Goal: Task Accomplishment & Management: Manage account settings

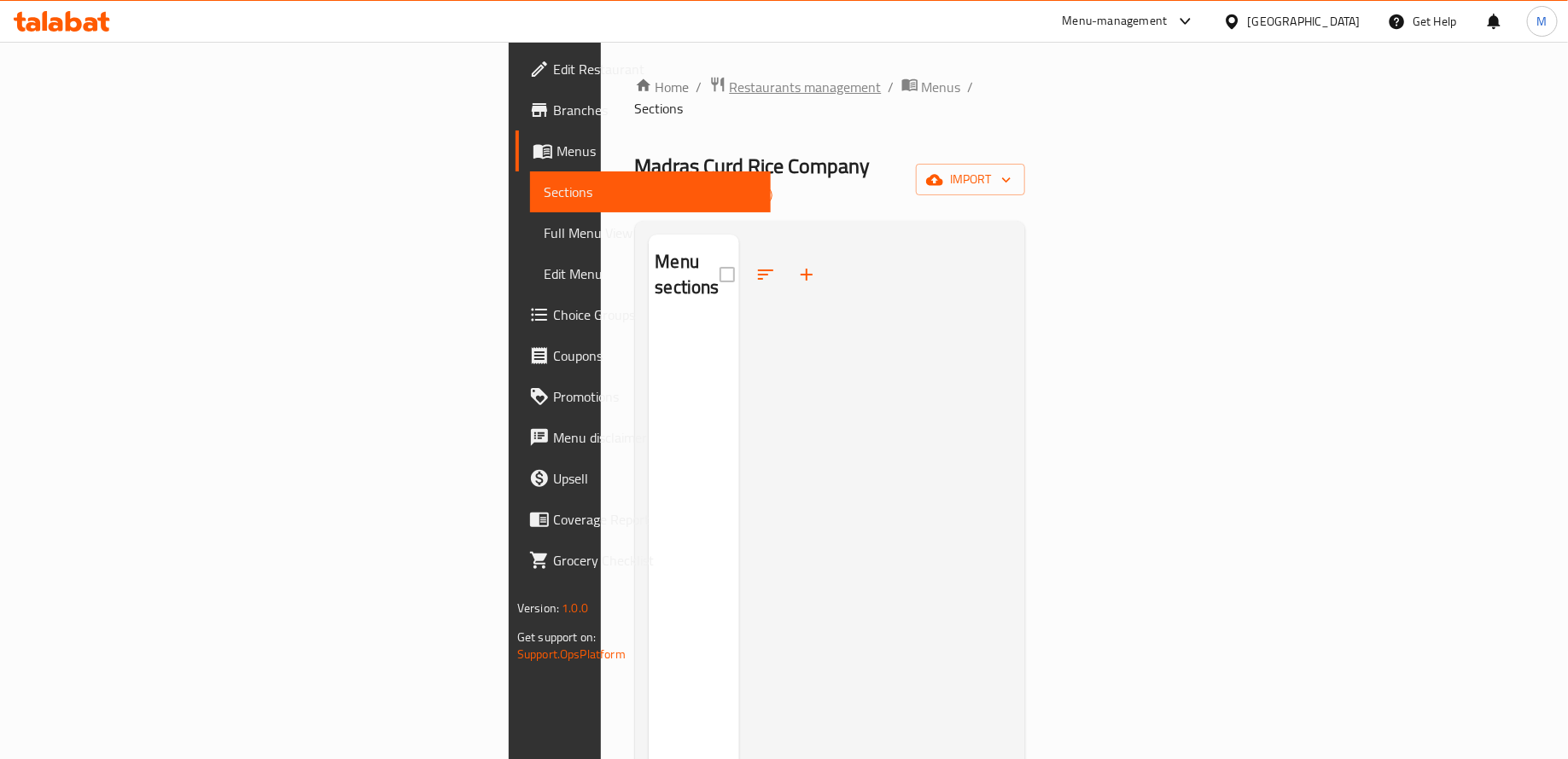
click at [729, 76] on span "Restaurants management" at bounding box center [805, 86] width 152 height 20
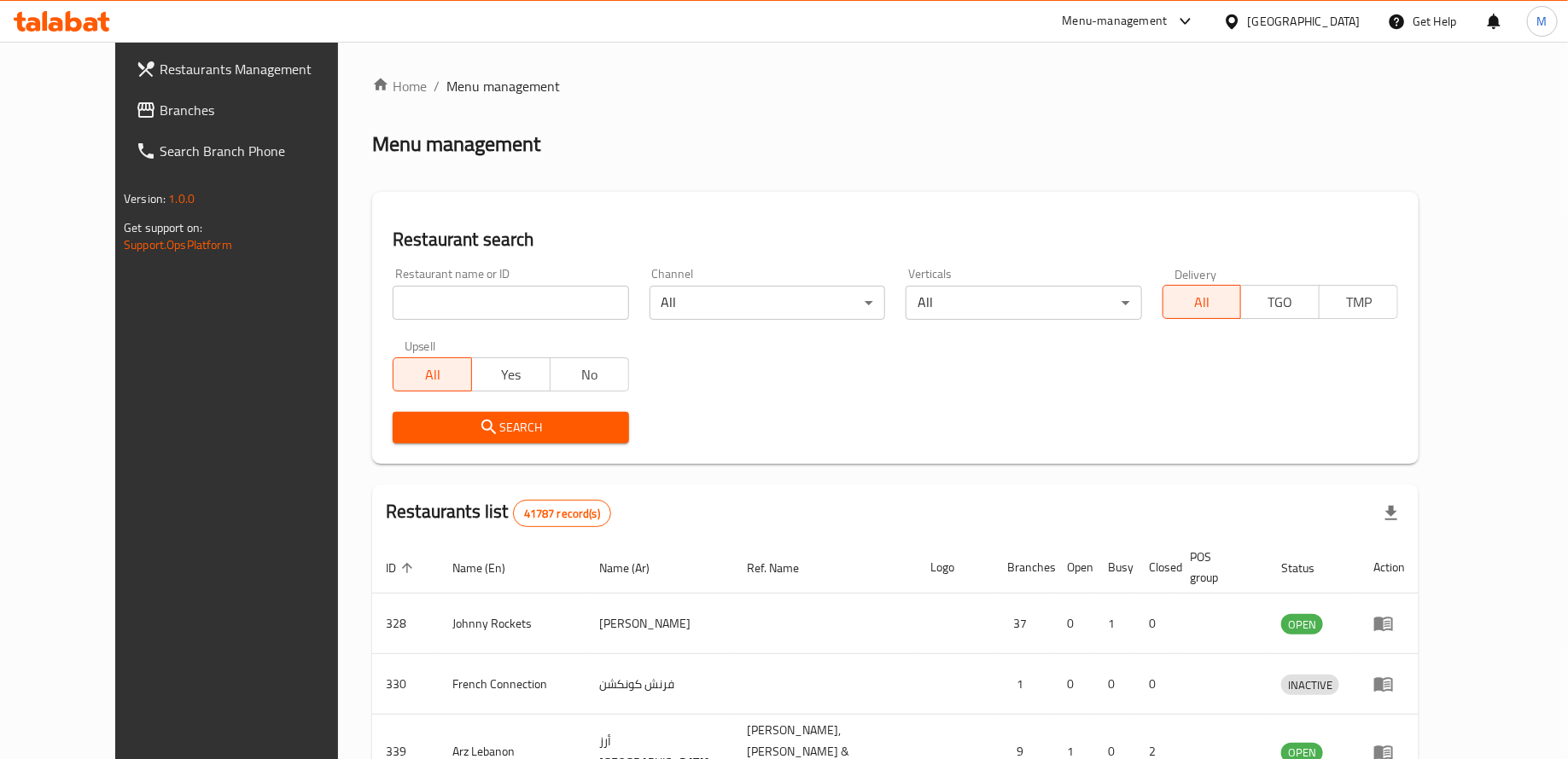
click at [155, 124] on link "Branches" at bounding box center [249, 110] width 255 height 41
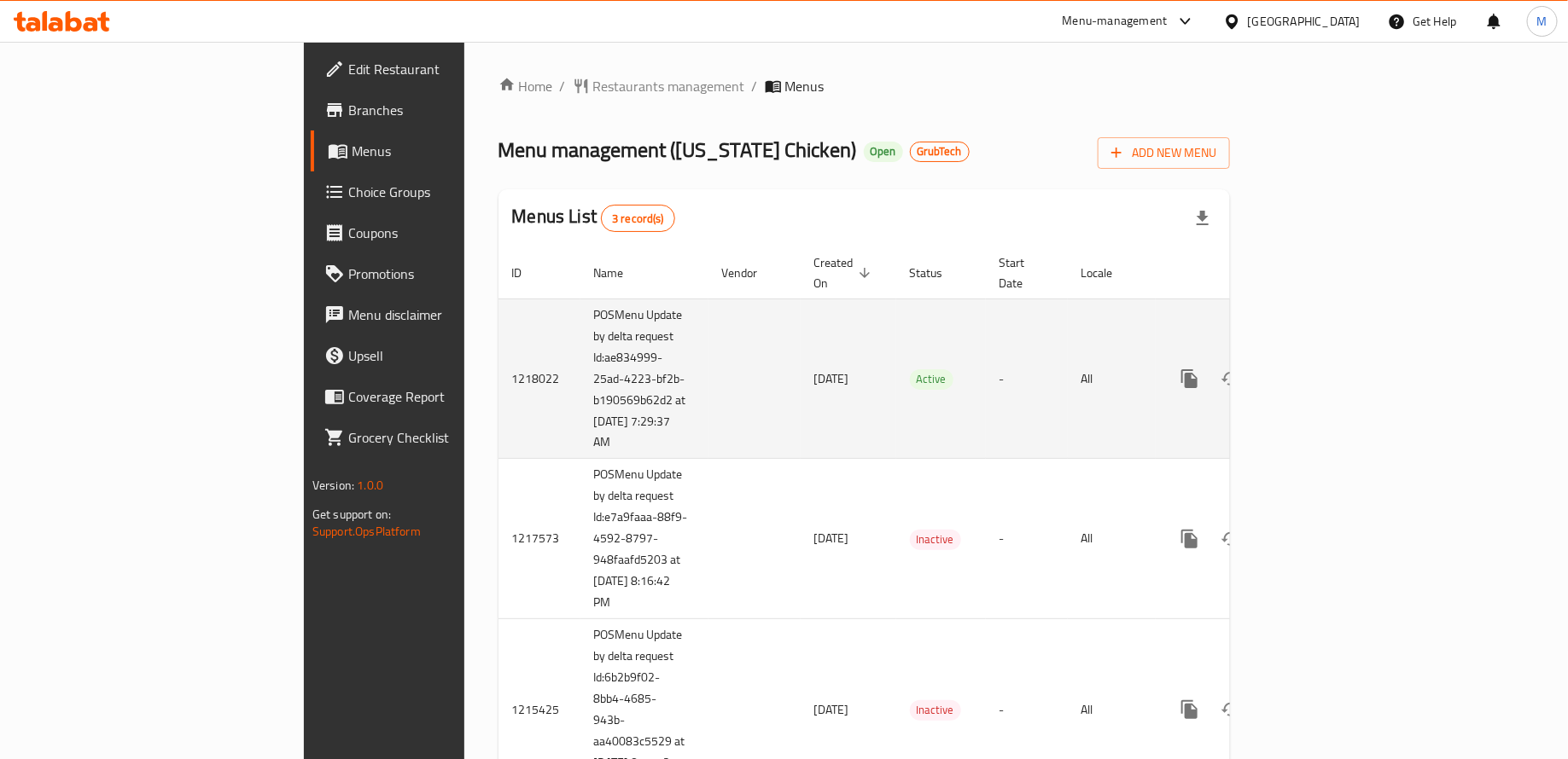
click at [1323, 369] on icon "enhanced table" at bounding box center [1312, 379] width 20 height 20
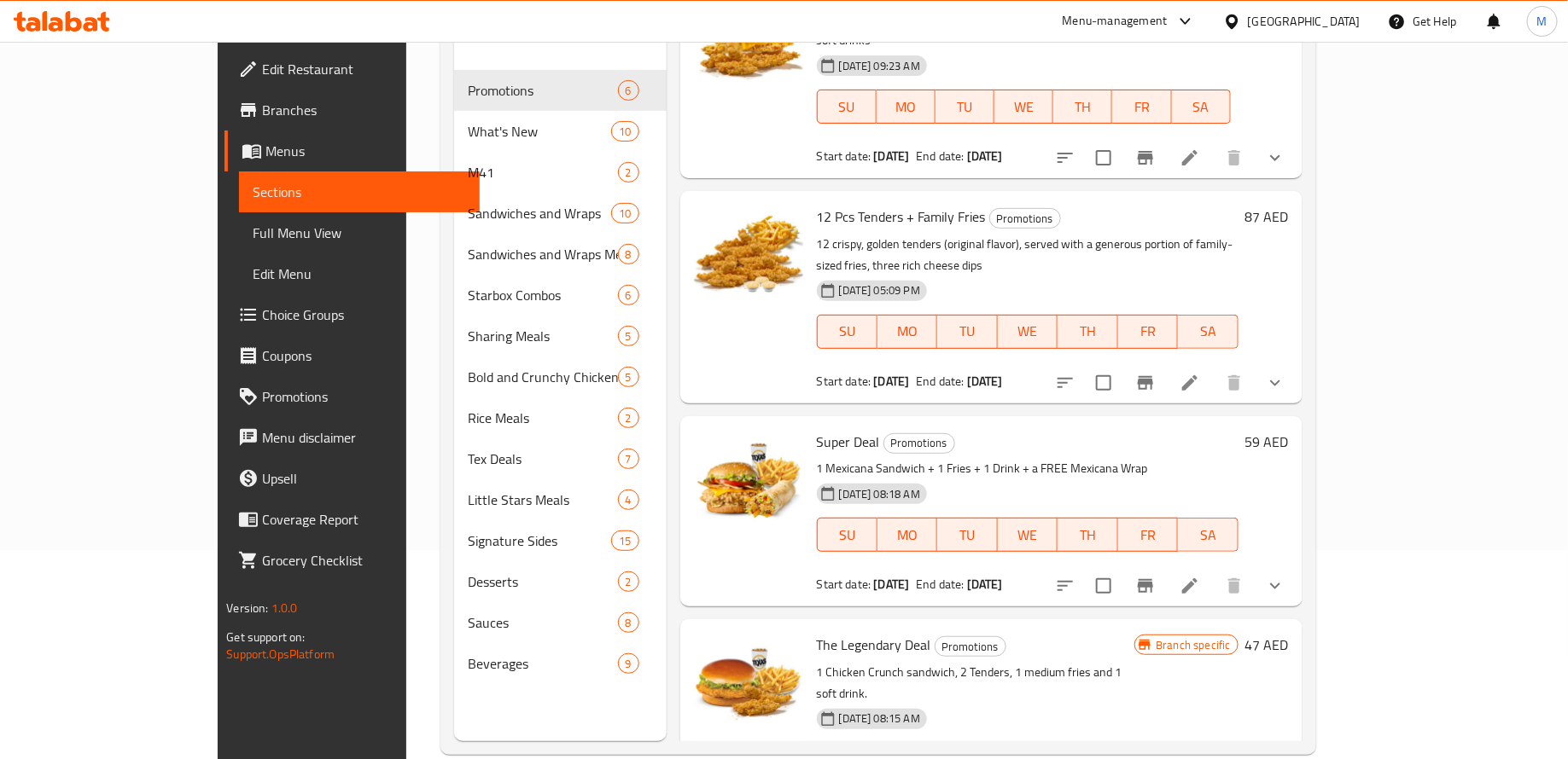
scroll to position [239, 0]
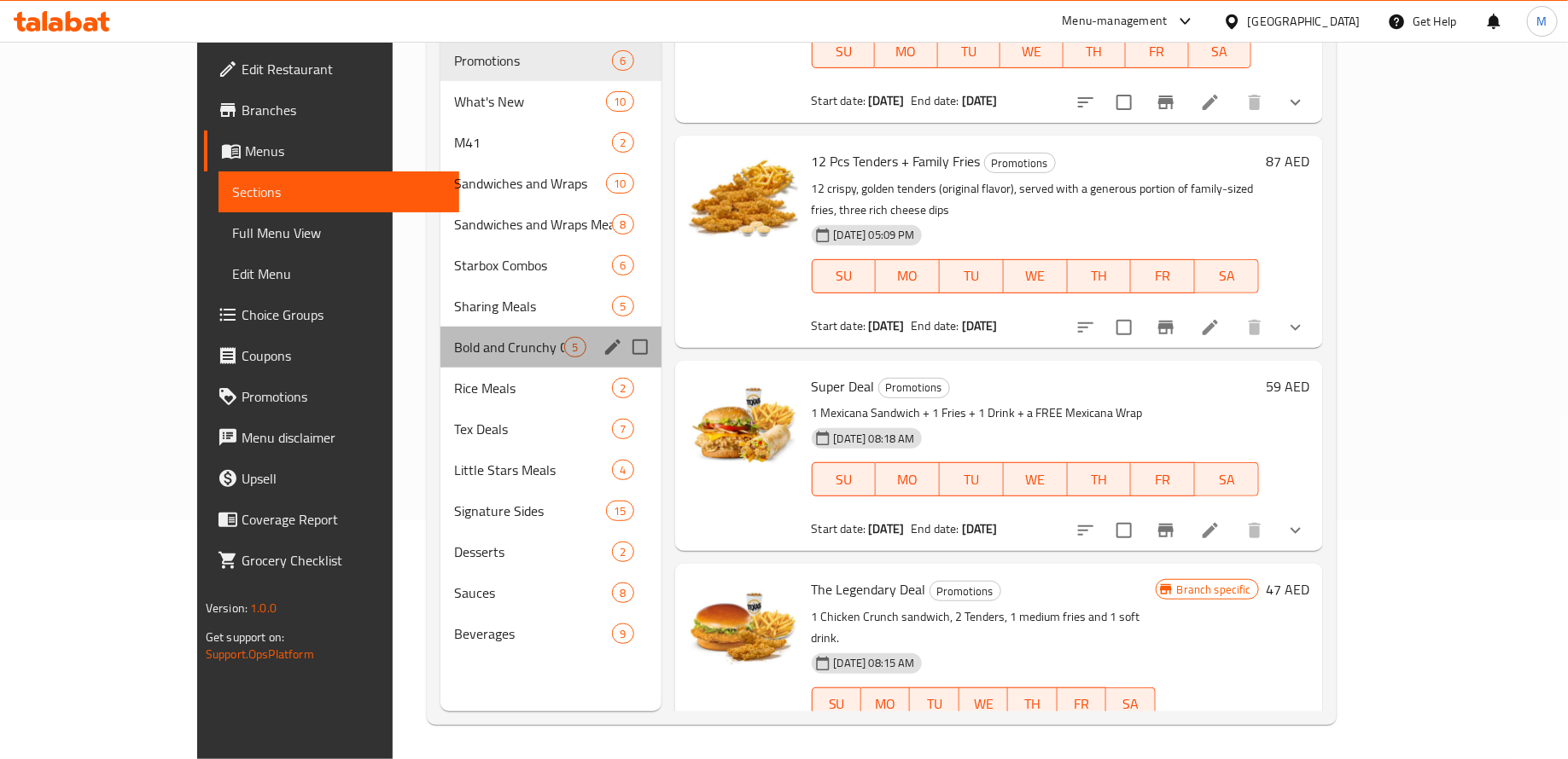
click at [489, 326] on div "Bold and Crunchy Chicken Meals 5" at bounding box center [551, 347] width 220 height 41
